Goal: Transaction & Acquisition: Book appointment/travel/reservation

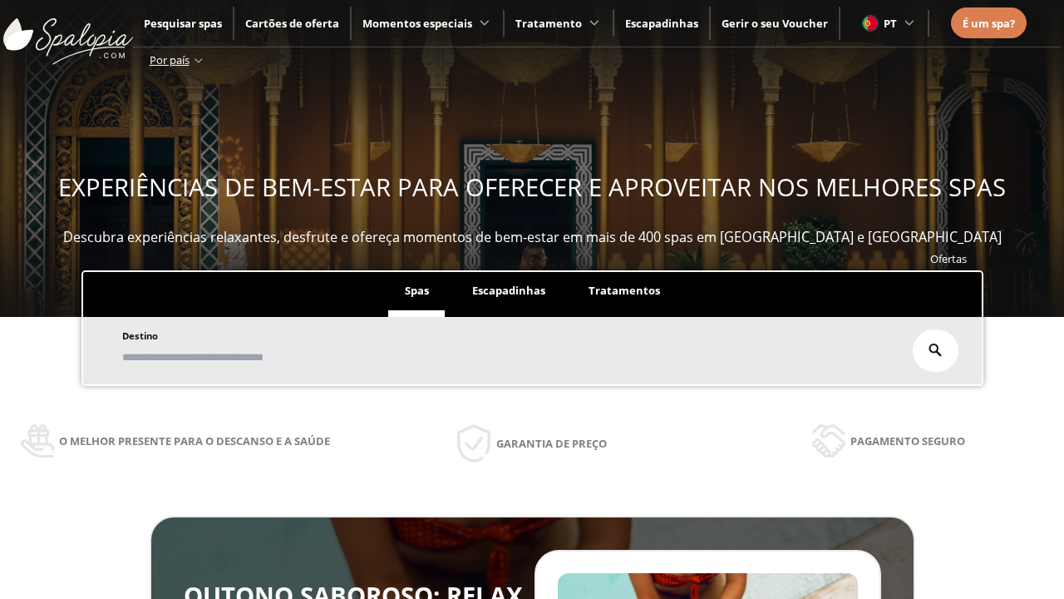
scroll to position [283, 0]
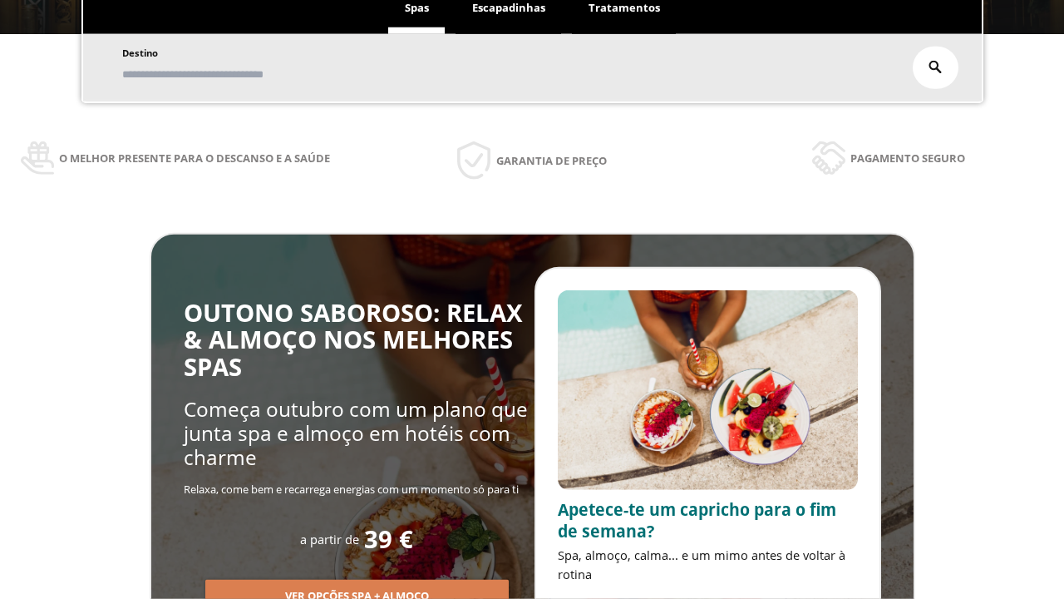
click at [509, 8] on span "Escapadinhas" at bounding box center [508, 7] width 73 height 15
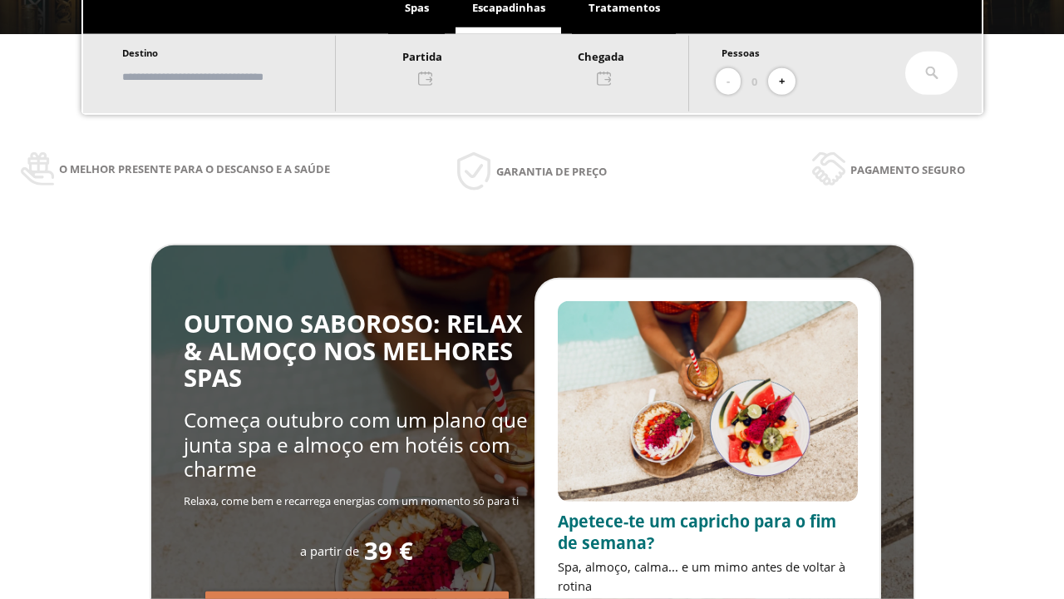
click at [235, 77] on input "text" at bounding box center [220, 76] width 207 height 29
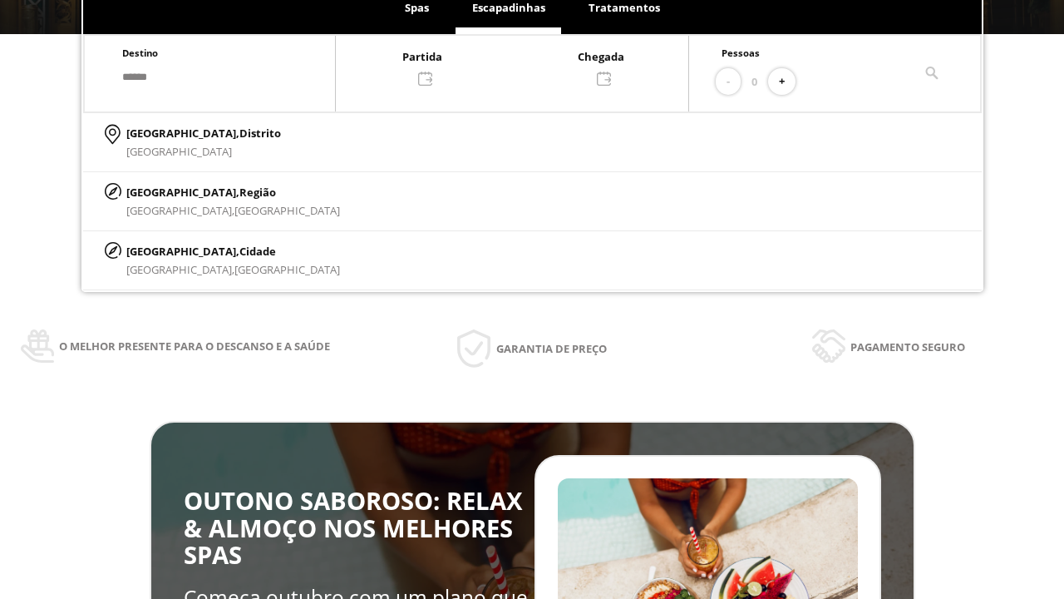
type input "******"
click at [166, 250] on p "[GEOGRAPHIC_DATA], Cidade" at bounding box center [233, 251] width 214 height 18
click at [529, 66] on div at bounding box center [512, 67] width 353 height 40
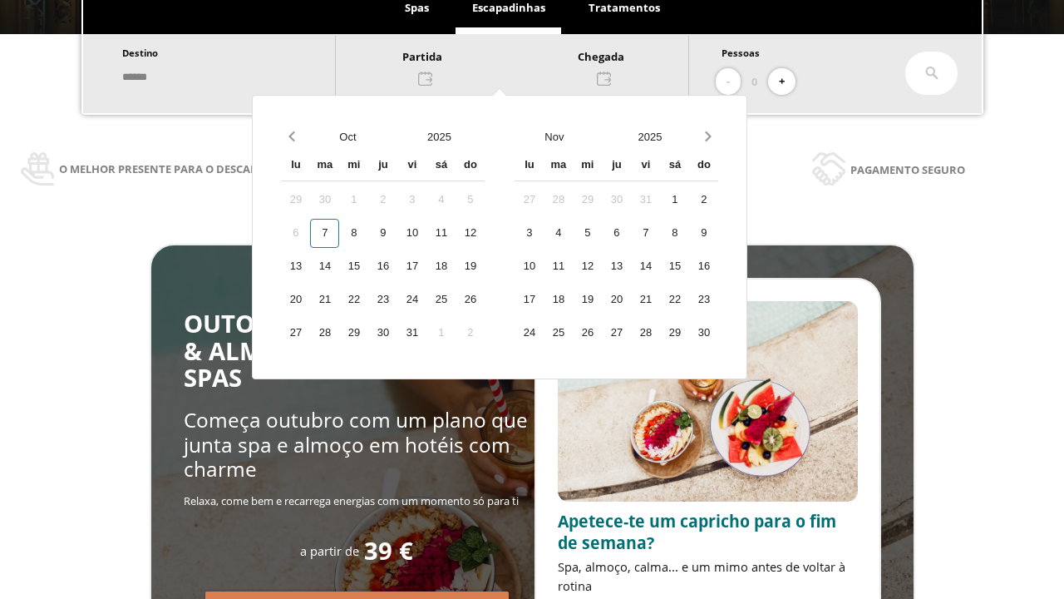
click at [398, 233] on div "9" at bounding box center [382, 233] width 29 height 29
click at [427, 233] on div "10" at bounding box center [412, 233] width 29 height 29
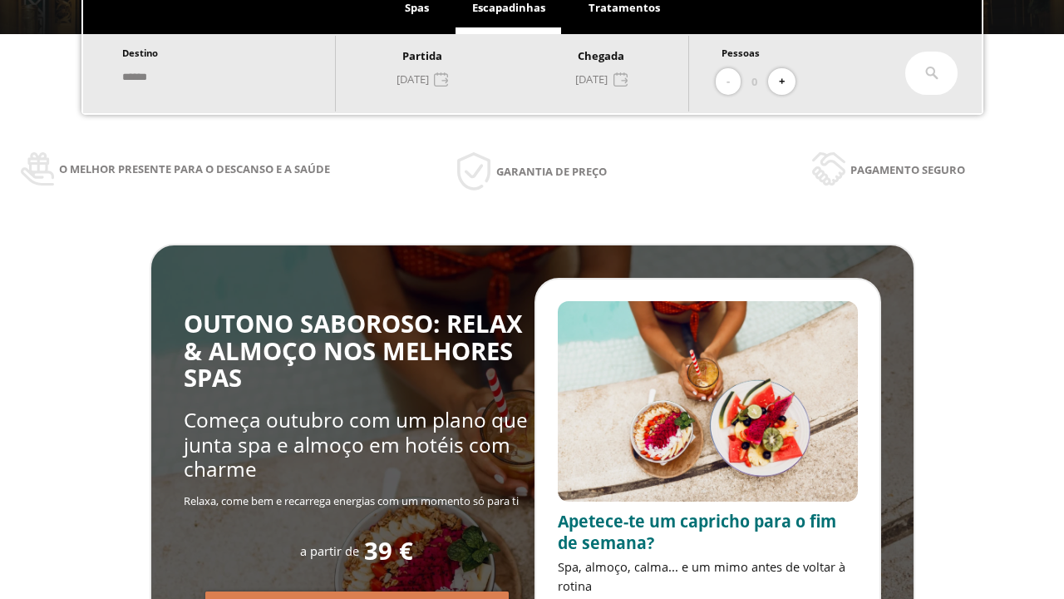
click at [788, 81] on button "+" at bounding box center [781, 81] width 27 height 27
